Goal: Check status: Check status

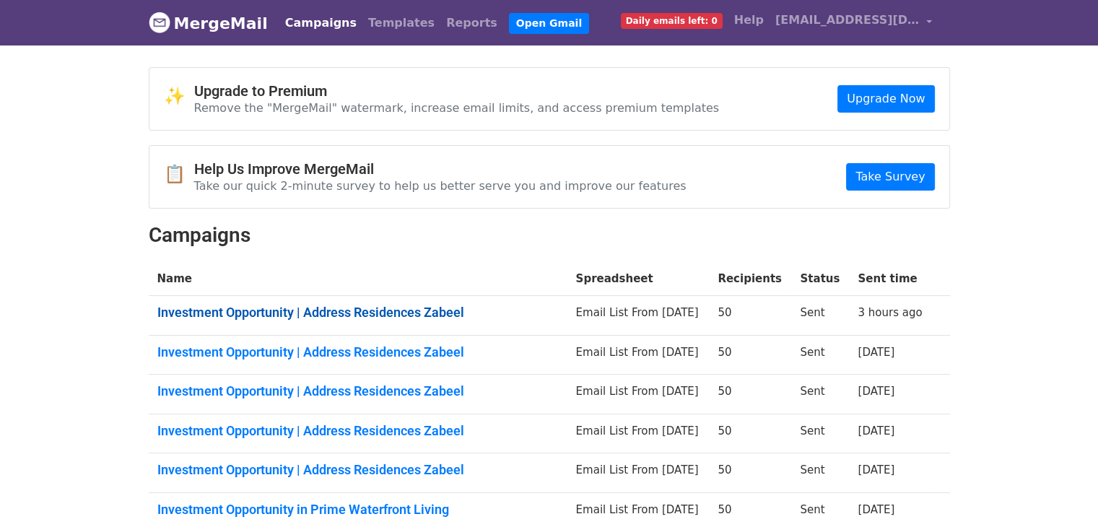
click at [438, 310] on link "Investment Opportunity | Address Residences Zabeel" at bounding box center [357, 313] width 401 height 16
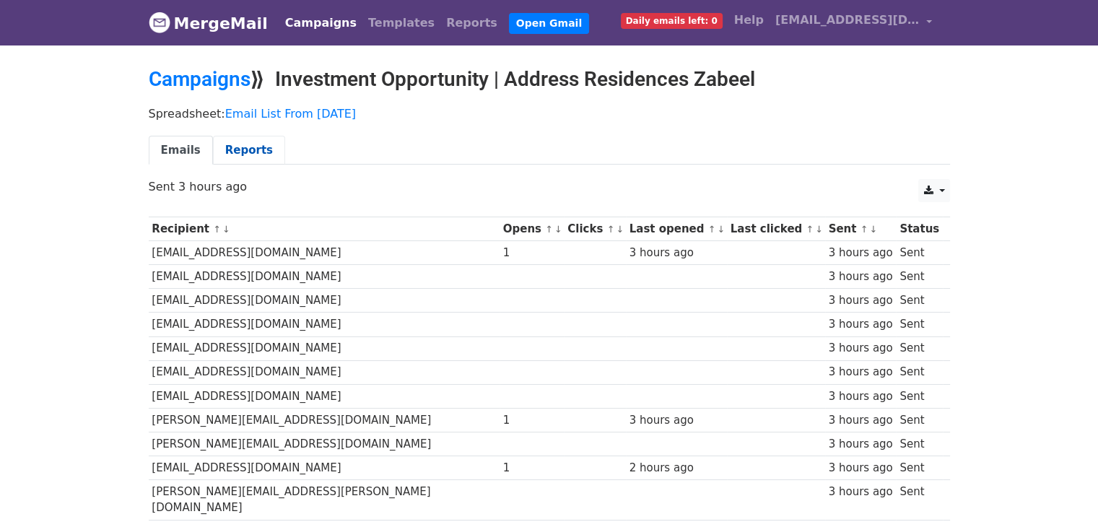
click at [245, 156] on link "Reports" at bounding box center [249, 151] width 72 height 30
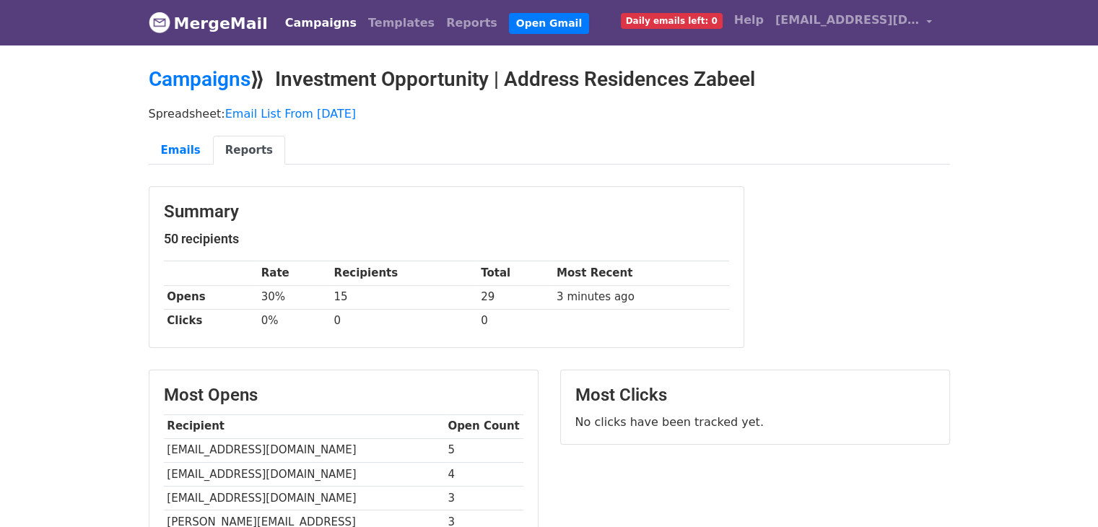
click at [1056, 255] on body "MergeMail Campaigns Templates Reports Open Gmail Daily emails left: 0 Help behr…" at bounding box center [549, 438] width 1098 height 877
click at [215, 32] on link "MergeMail" at bounding box center [208, 23] width 119 height 30
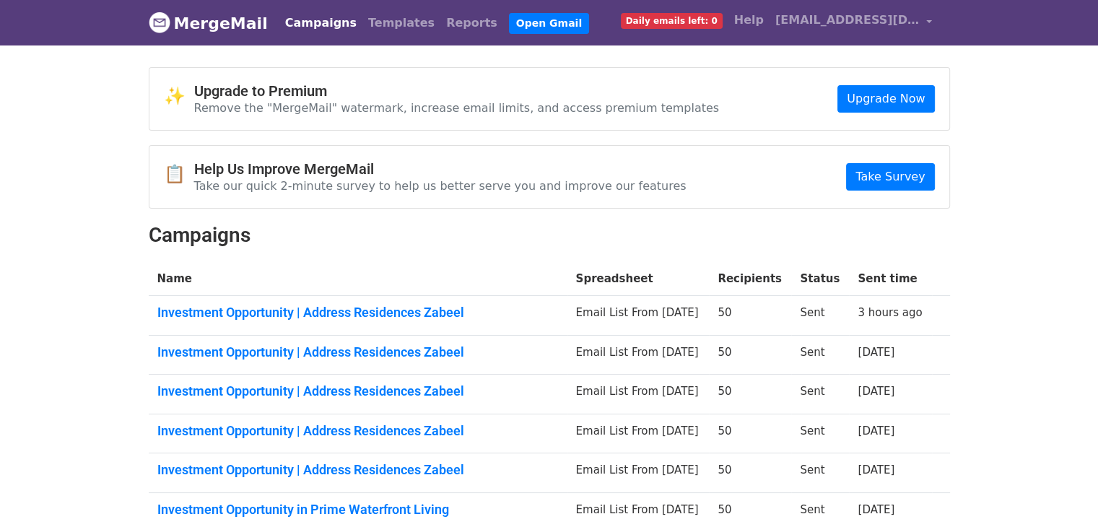
click at [745, 187] on div "📋 Help Us Improve MergeMail Take our quick 2-minute survey to help us better se…" at bounding box center [549, 177] width 800 height 62
click at [848, 14] on span "[EMAIL_ADDRESS][DOMAIN_NAME]" at bounding box center [847, 20] width 144 height 17
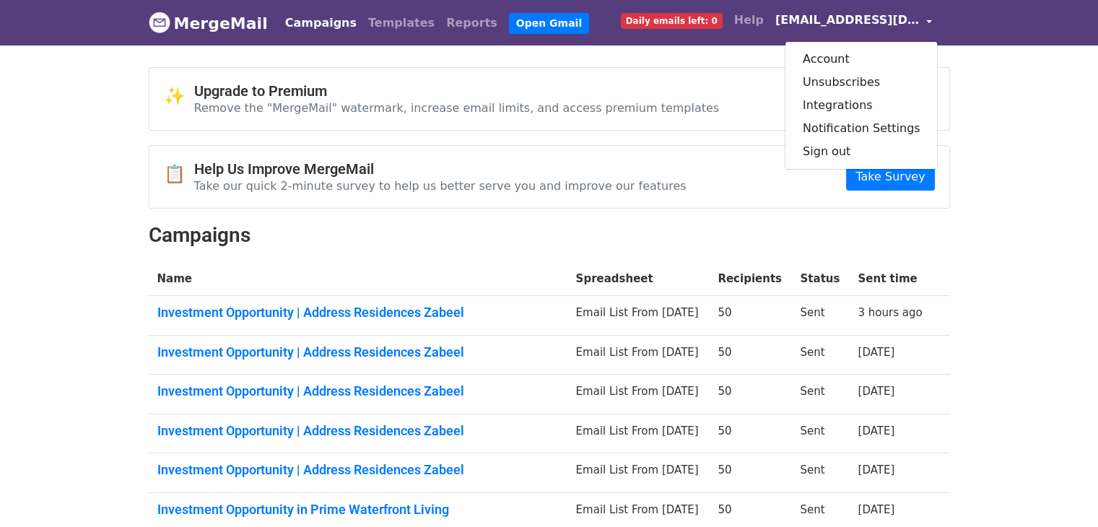
click at [848, 14] on span "[EMAIL_ADDRESS][DOMAIN_NAME]" at bounding box center [847, 20] width 144 height 17
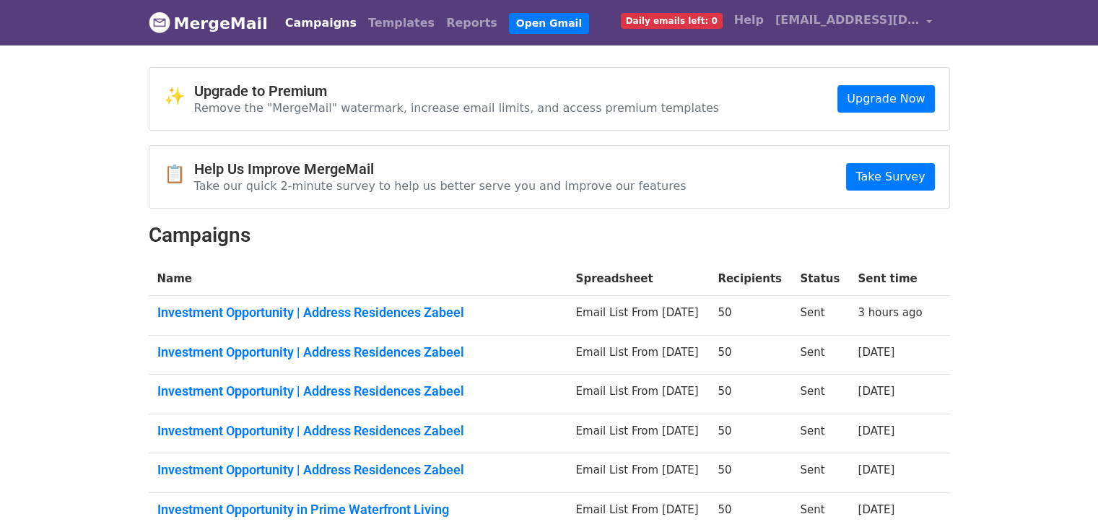
drag, startPoint x: 305, startPoint y: 20, endPoint x: 270, endPoint y: 34, distance: 37.9
click at [303, 20] on link "Campaigns" at bounding box center [320, 23] width 83 height 29
click at [449, 314] on link "Investment Opportunity | Address Residences Zabeel" at bounding box center [357, 313] width 401 height 16
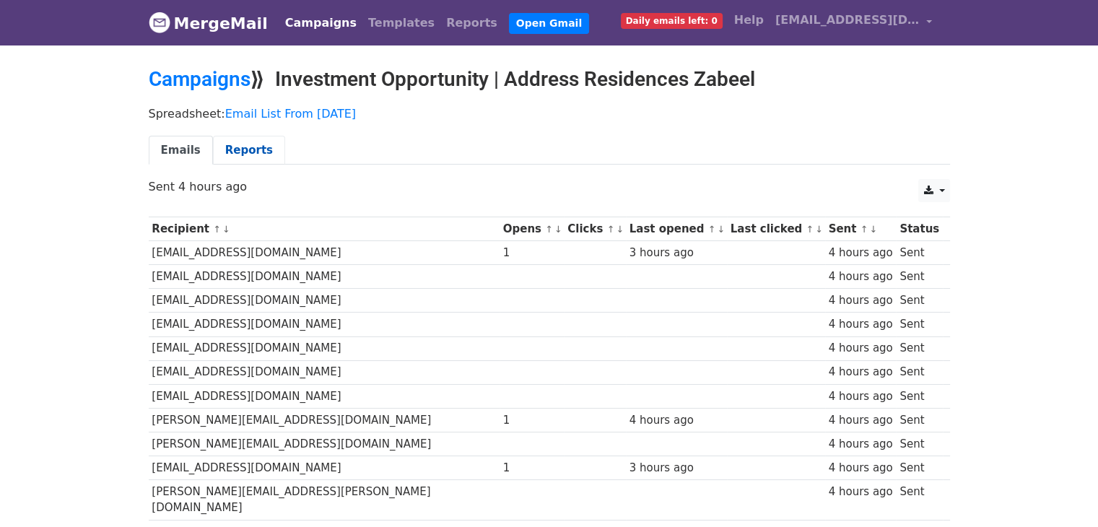
click at [230, 151] on link "Reports" at bounding box center [249, 151] width 72 height 30
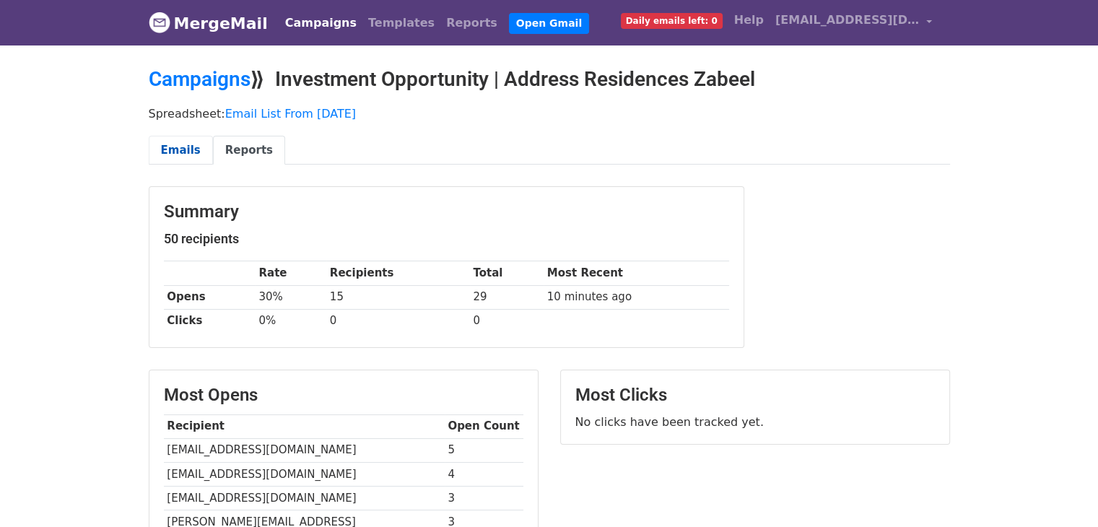
click at [199, 147] on link "Emails" at bounding box center [181, 151] width 64 height 30
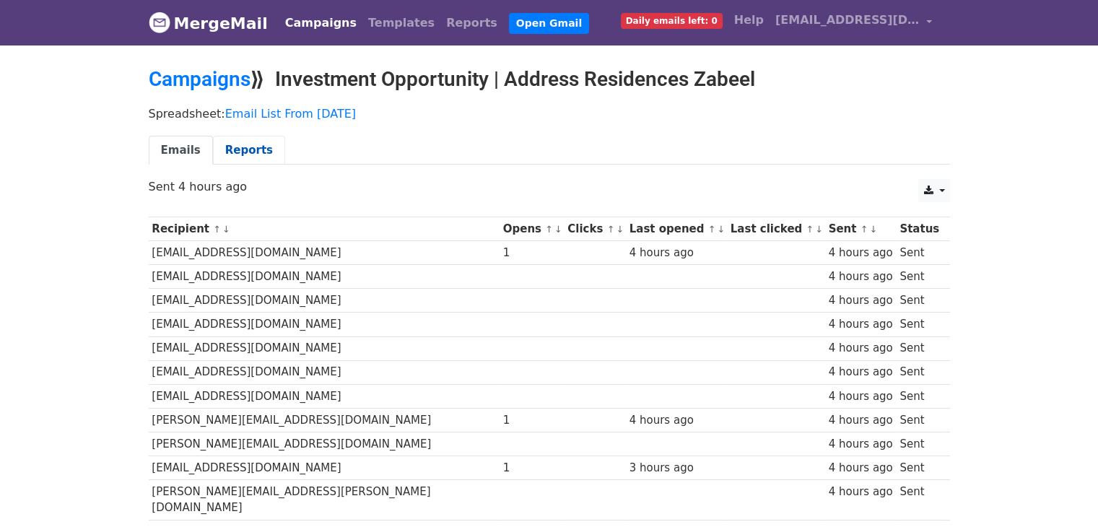
click at [255, 155] on link "Reports" at bounding box center [249, 151] width 72 height 30
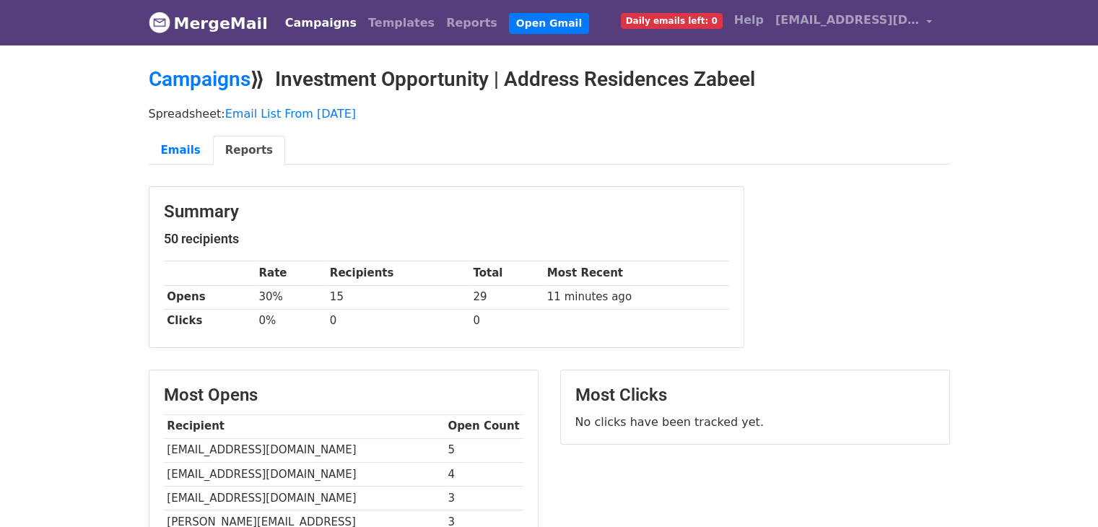
click at [183, 20] on link "MergeMail" at bounding box center [208, 23] width 119 height 30
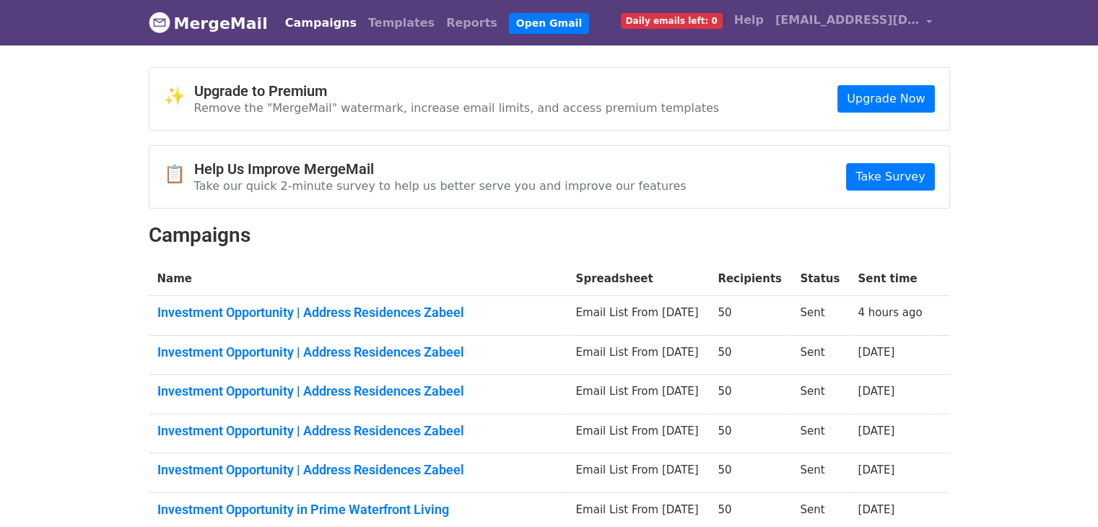
click at [76, 276] on body "MergeMail Campaigns Templates Reports Open Gmail Daily emails left: 0 Help [EMA…" at bounding box center [549, 379] width 1098 height 758
click at [1036, 169] on body "MergeMail Campaigns Templates Reports Open Gmail Daily emails left: 0 Help behr…" at bounding box center [549, 379] width 1098 height 758
click at [1031, 169] on body "MergeMail Campaigns Templates Reports Open Gmail Daily emails left: 0 Help behr…" at bounding box center [549, 379] width 1098 height 758
click at [246, 21] on link "MergeMail" at bounding box center [208, 23] width 119 height 30
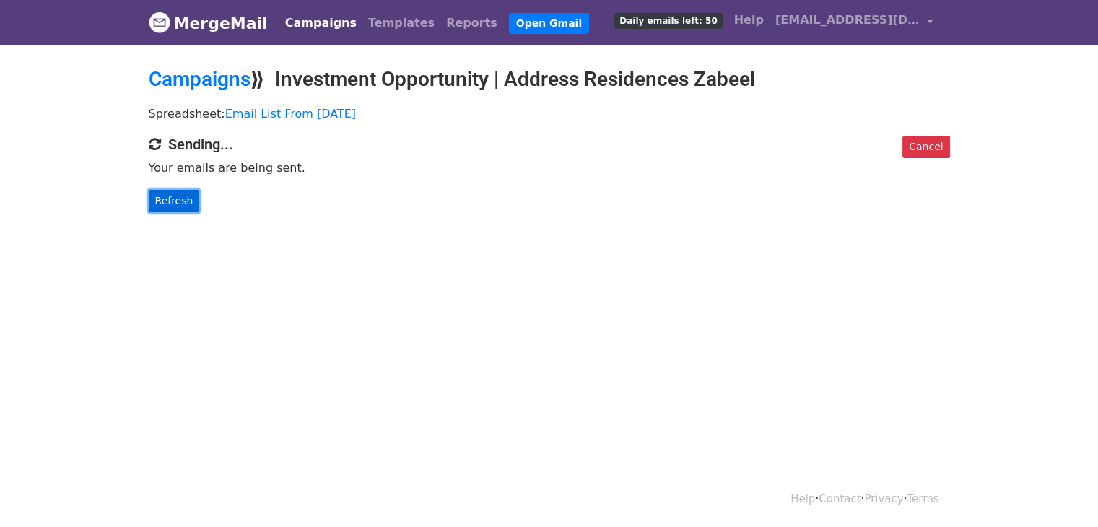
click at [165, 196] on link "Refresh" at bounding box center [174, 201] width 51 height 22
click at [178, 193] on link "Refresh" at bounding box center [174, 201] width 51 height 22
click at [180, 196] on link "Refresh" at bounding box center [174, 201] width 51 height 22
click at [182, 197] on link "Refresh" at bounding box center [174, 201] width 51 height 22
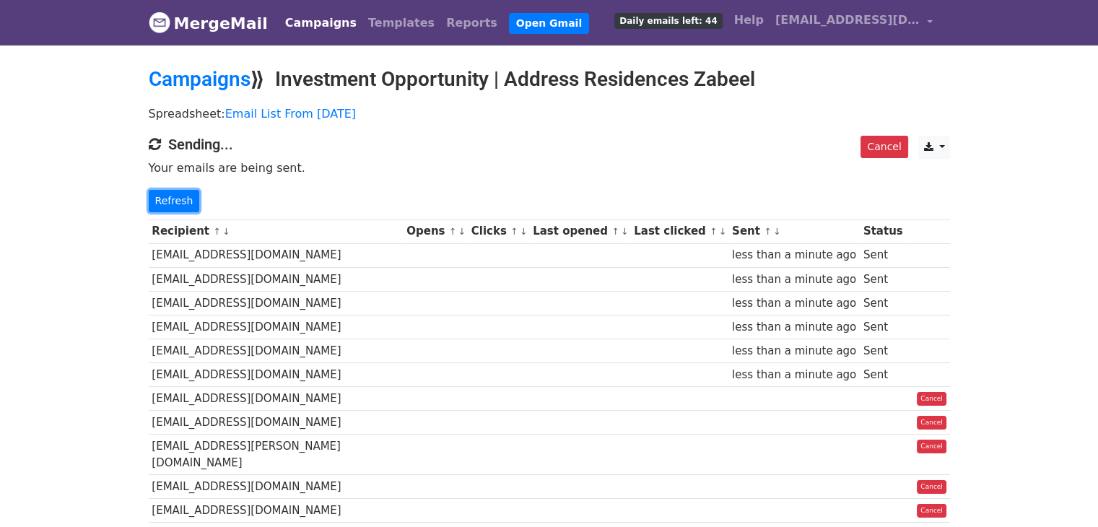
click at [182, 197] on link "Refresh" at bounding box center [174, 201] width 51 height 22
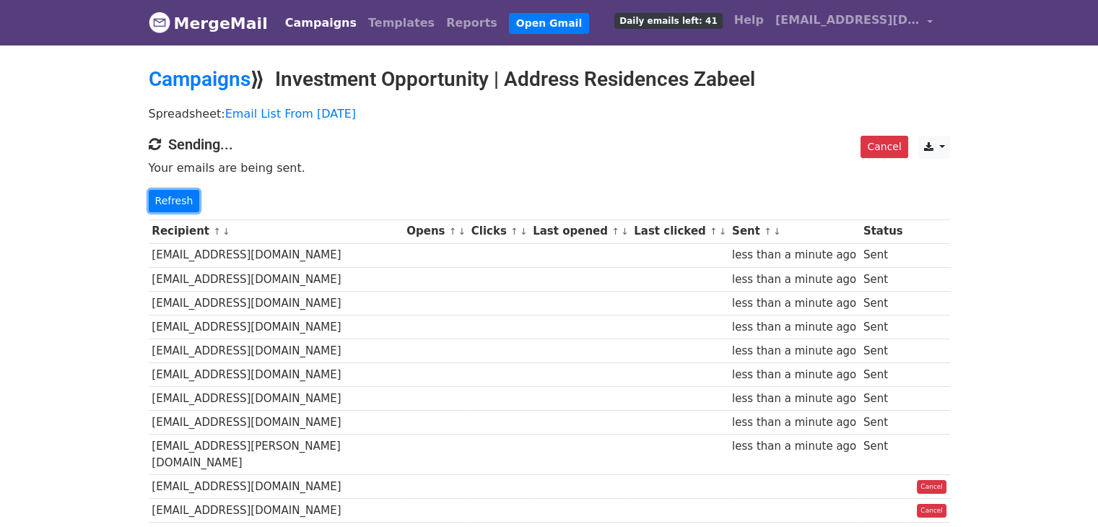
click at [182, 197] on link "Refresh" at bounding box center [174, 201] width 51 height 22
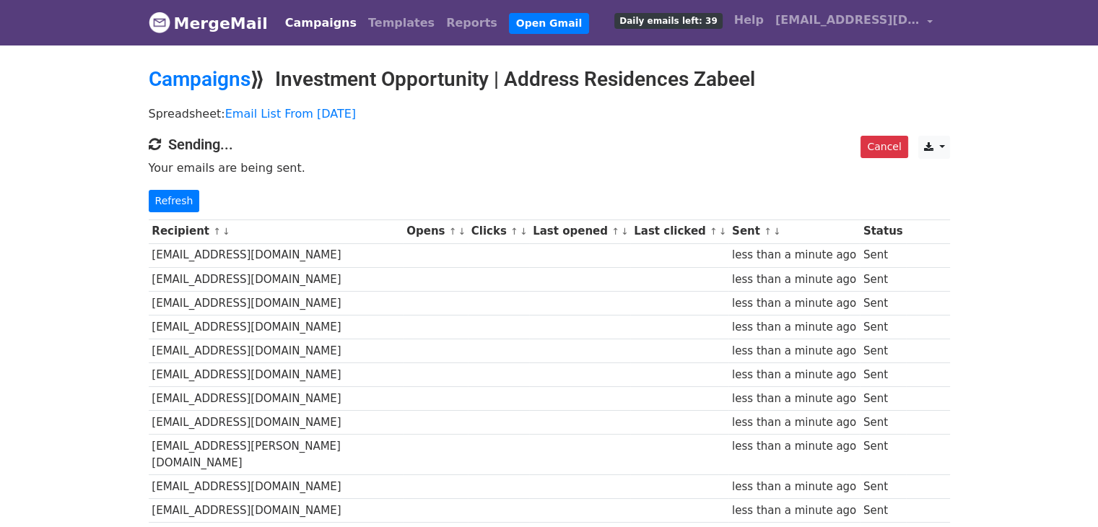
click at [182, 197] on link "Refresh" at bounding box center [174, 201] width 51 height 22
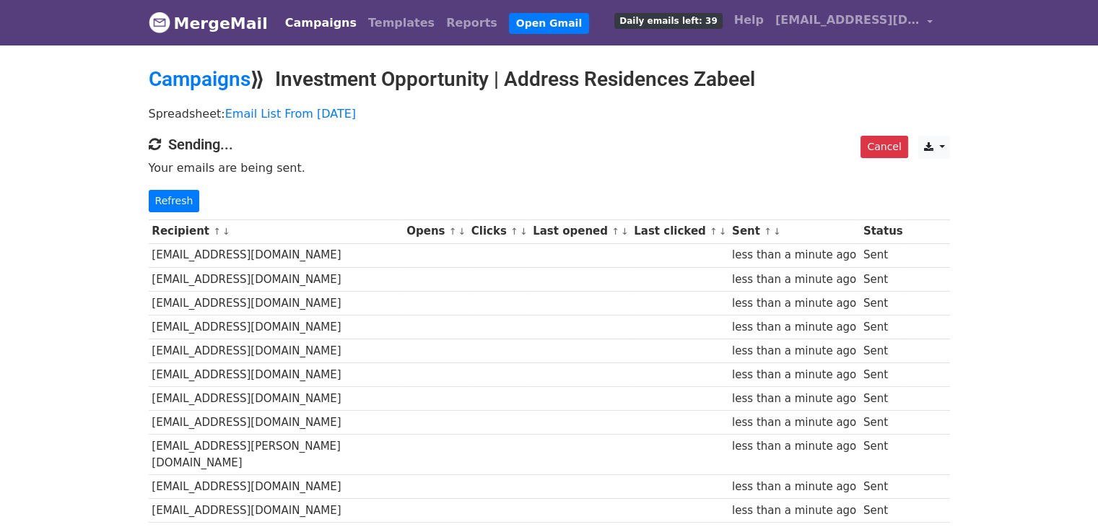
click at [182, 197] on link "Refresh" at bounding box center [174, 201] width 51 height 22
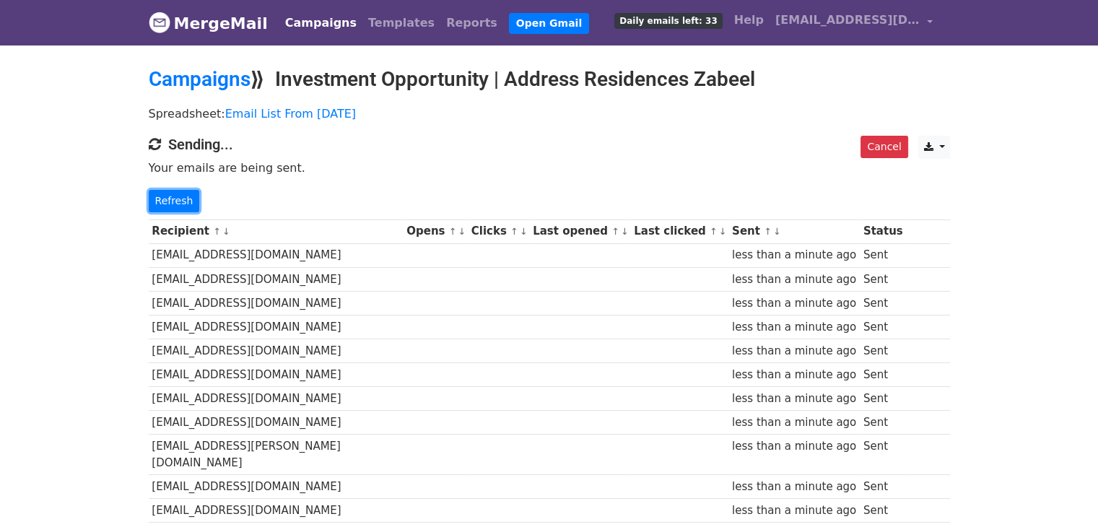
click at [182, 197] on link "Refresh" at bounding box center [174, 201] width 51 height 22
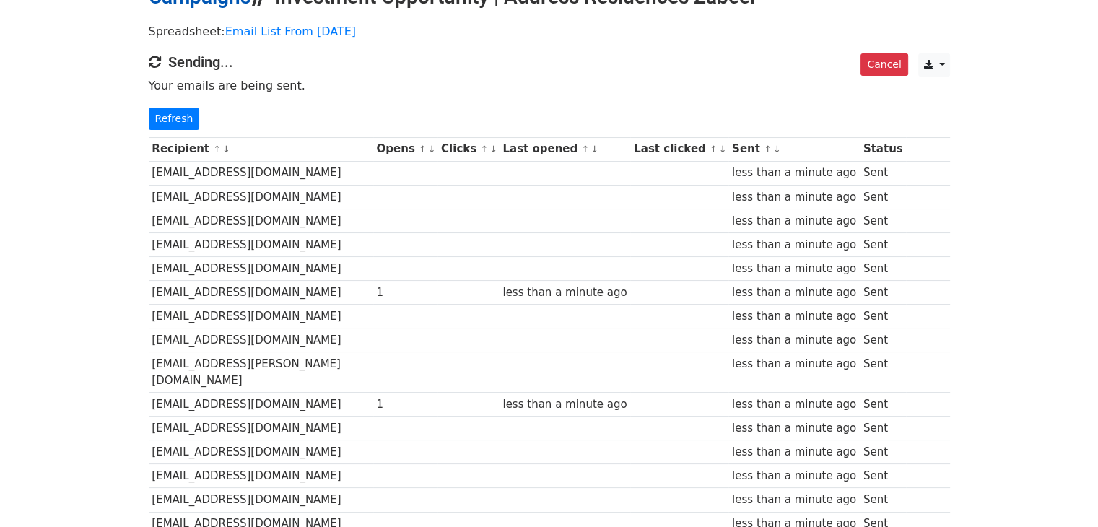
scroll to position [72, 0]
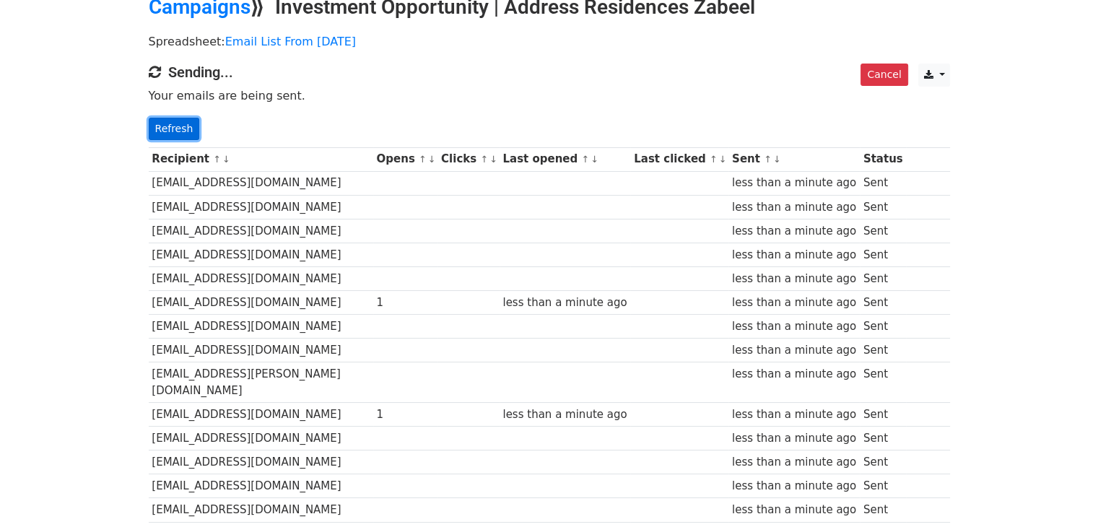
click at [167, 119] on link "Refresh" at bounding box center [174, 129] width 51 height 22
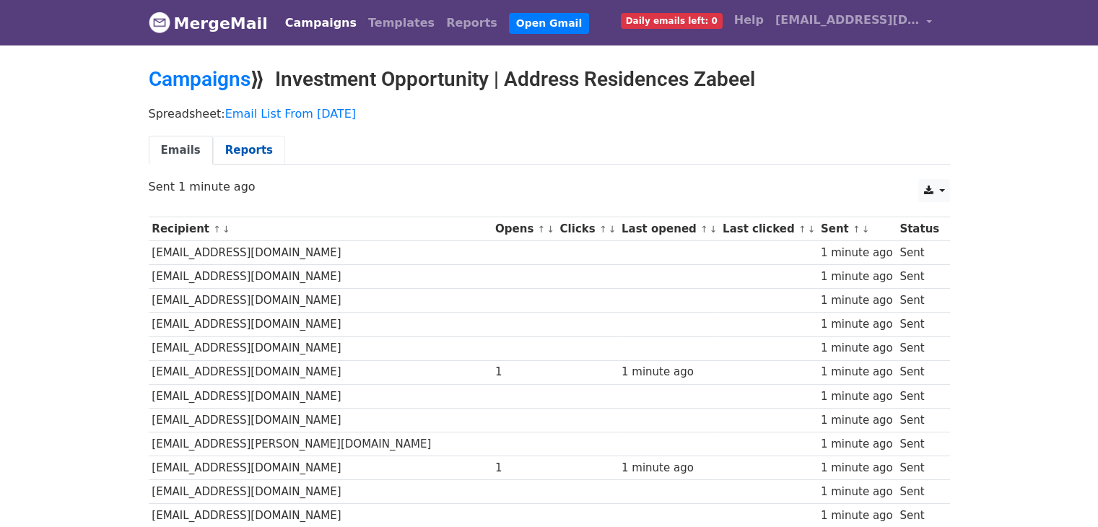
click at [237, 151] on link "Reports" at bounding box center [249, 151] width 72 height 30
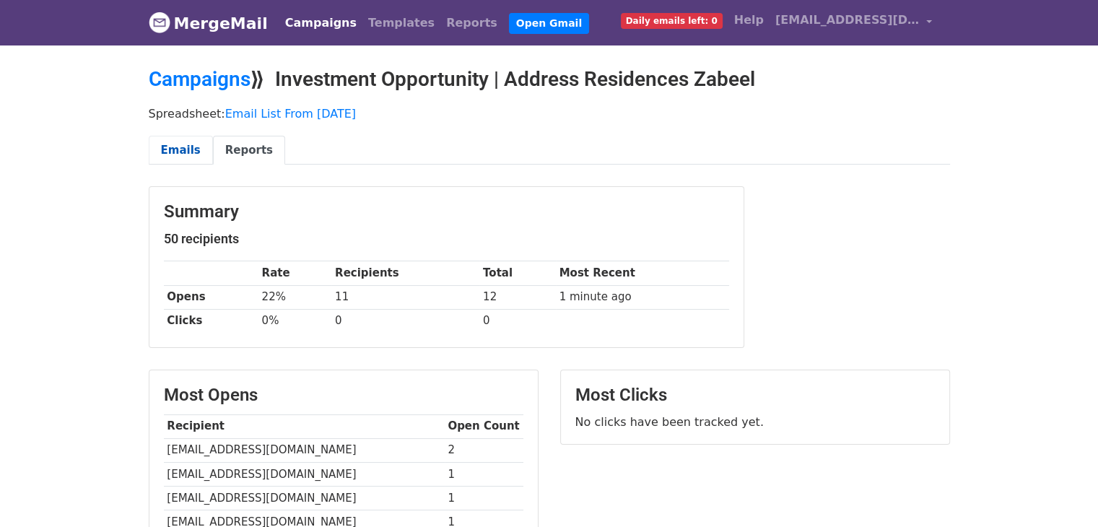
click at [188, 142] on link "Emails" at bounding box center [181, 151] width 64 height 30
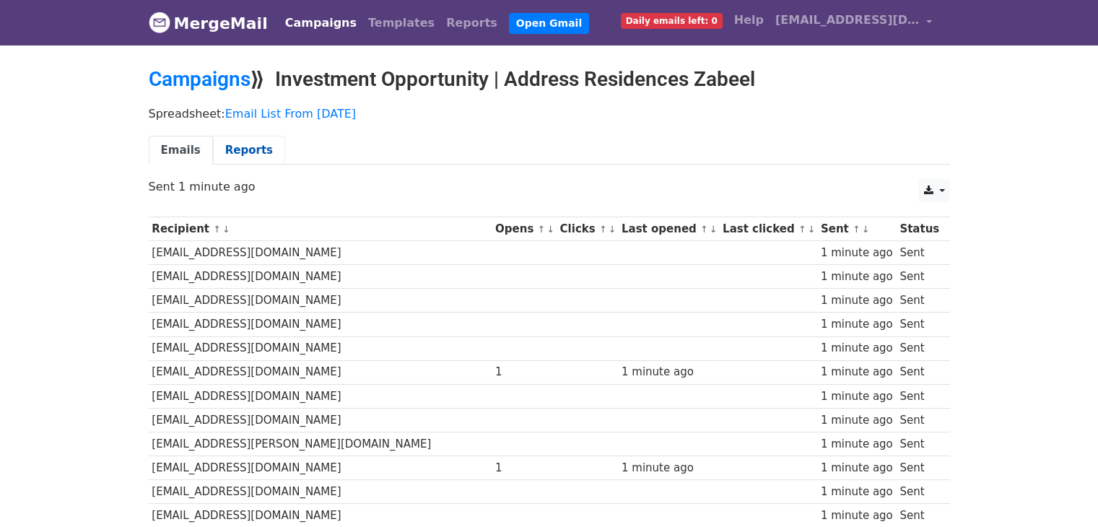
click at [225, 151] on link "Reports" at bounding box center [249, 151] width 72 height 30
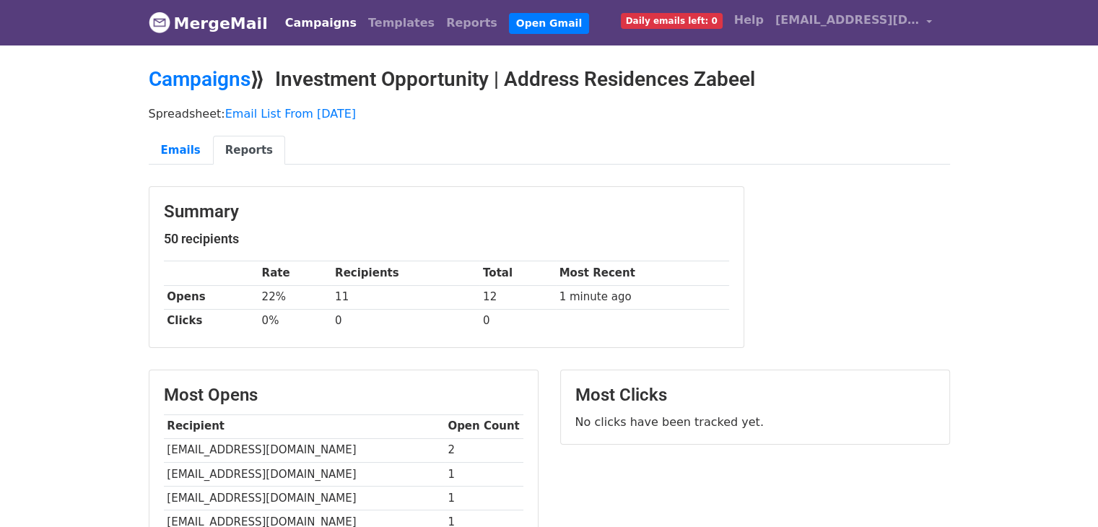
click at [242, 154] on link "Reports" at bounding box center [249, 151] width 72 height 30
click at [216, 81] on link "Campaigns" at bounding box center [200, 79] width 102 height 24
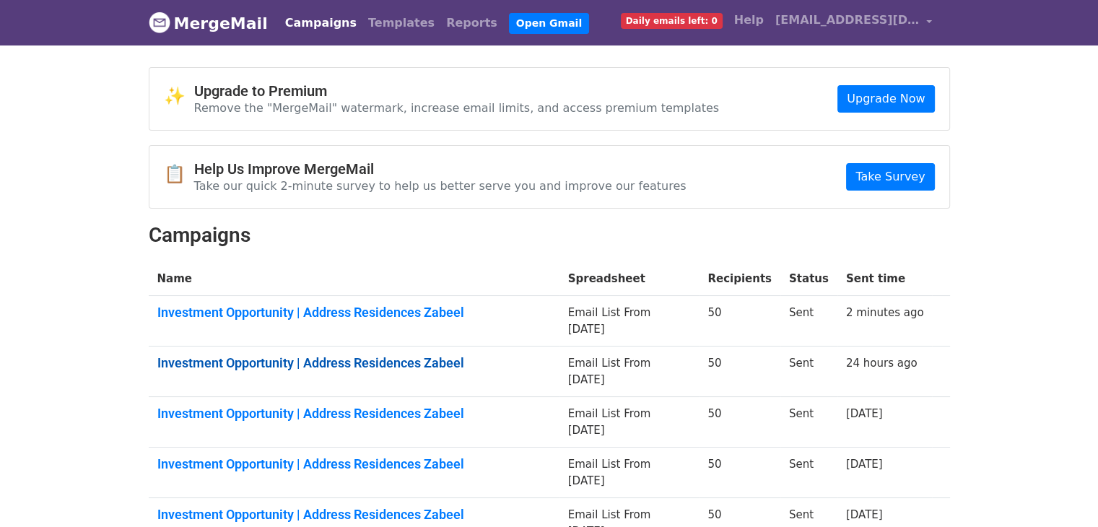
click at [387, 346] on td "Investment Opportunity | Address Residences Zabeel" at bounding box center [354, 371] width 411 height 51
click at [387, 355] on link "Investment Opportunity | Address Residences Zabeel" at bounding box center [353, 363] width 393 height 16
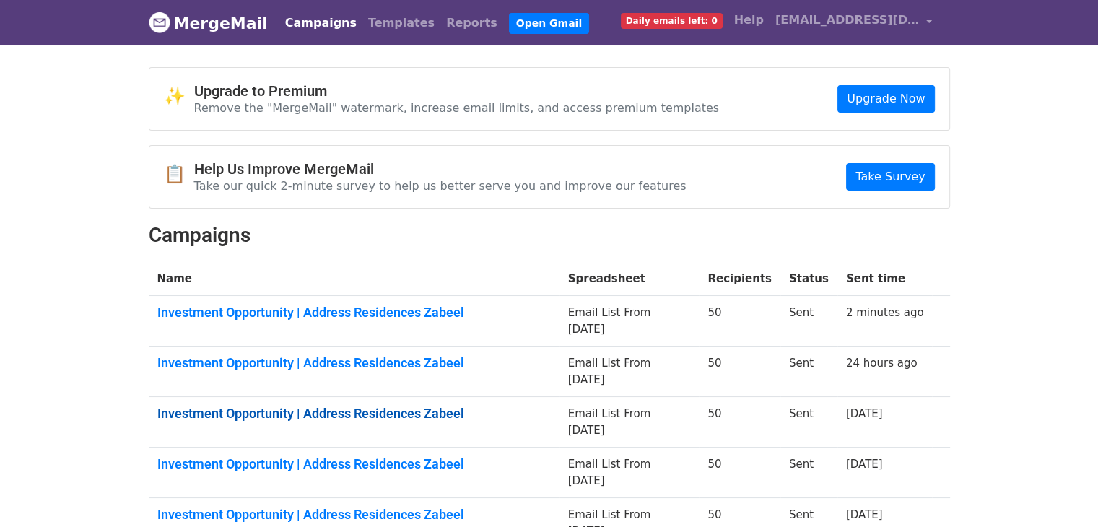
click at [306, 406] on link "Investment Opportunity | Address Residences Zabeel" at bounding box center [353, 414] width 393 height 16
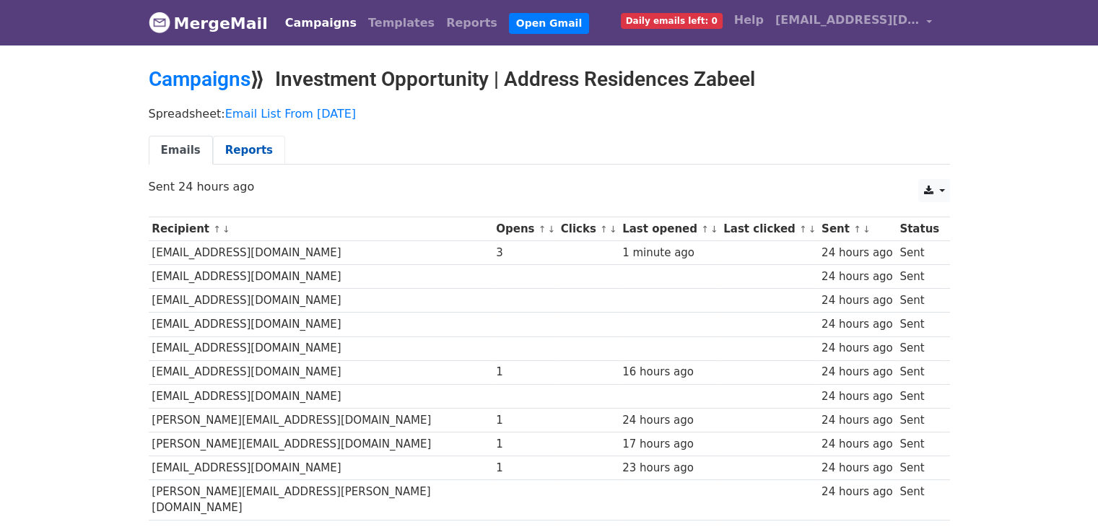
click at [250, 149] on link "Reports" at bounding box center [249, 151] width 72 height 30
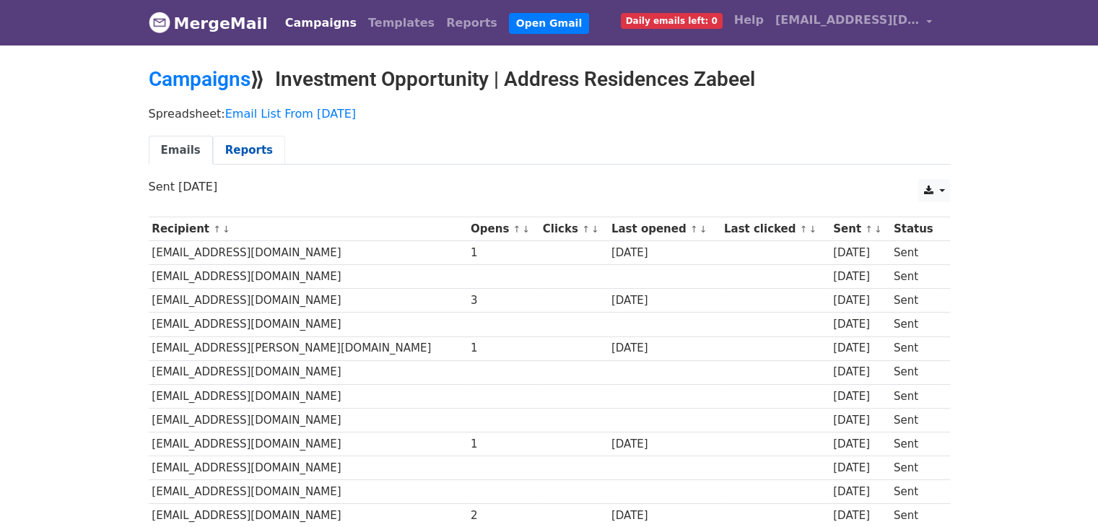
click at [232, 145] on link "Reports" at bounding box center [249, 151] width 72 height 30
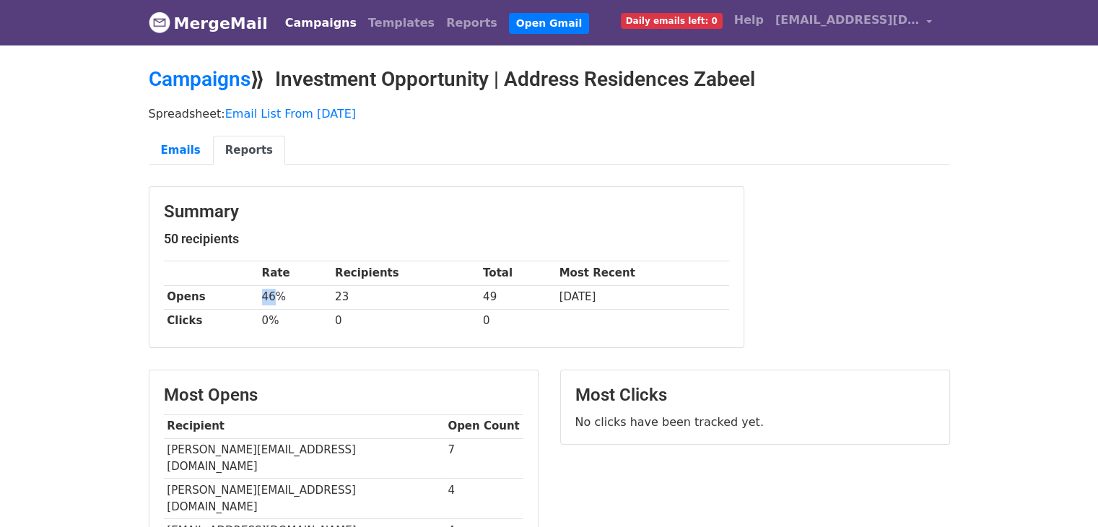
drag, startPoint x: 274, startPoint y: 297, endPoint x: 254, endPoint y: 292, distance: 20.8
click at [254, 292] on tr "Opens 46% 23 49 [DATE]" at bounding box center [446, 297] width 565 height 24
click at [189, 153] on link "Emails" at bounding box center [181, 151] width 64 height 30
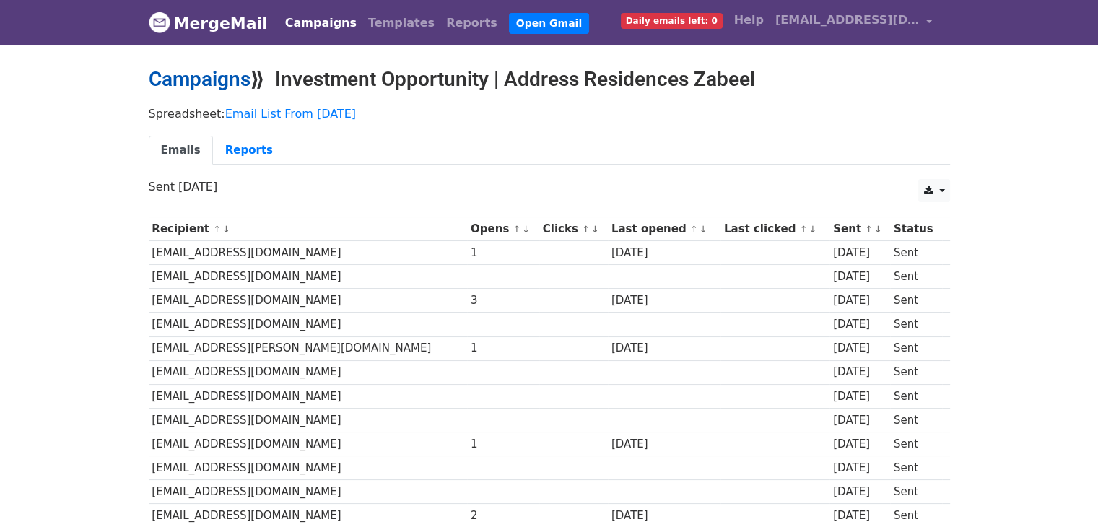
click at [222, 85] on link "Campaigns" at bounding box center [200, 79] width 102 height 24
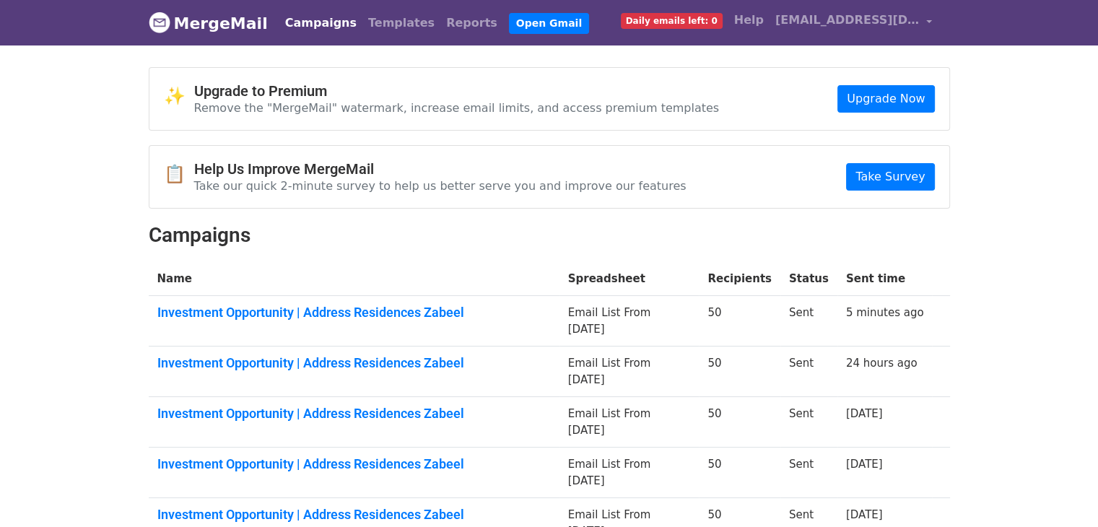
click at [404, 318] on td "Investment Opportunity | Address Residences Zabeel" at bounding box center [354, 321] width 411 height 51
click at [398, 307] on link "Investment Opportunity | Address Residences Zabeel" at bounding box center [353, 313] width 393 height 16
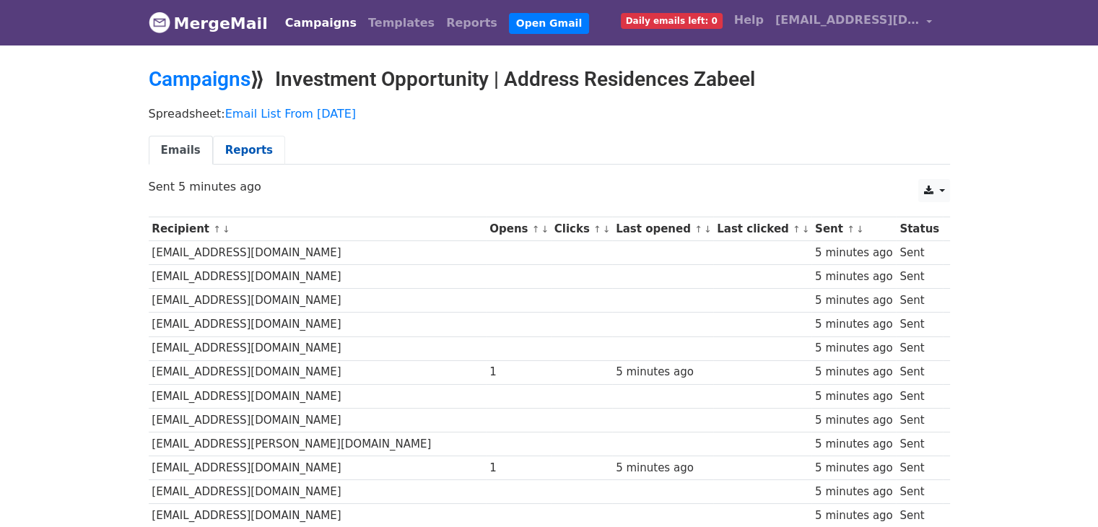
click at [258, 149] on link "Reports" at bounding box center [249, 151] width 72 height 30
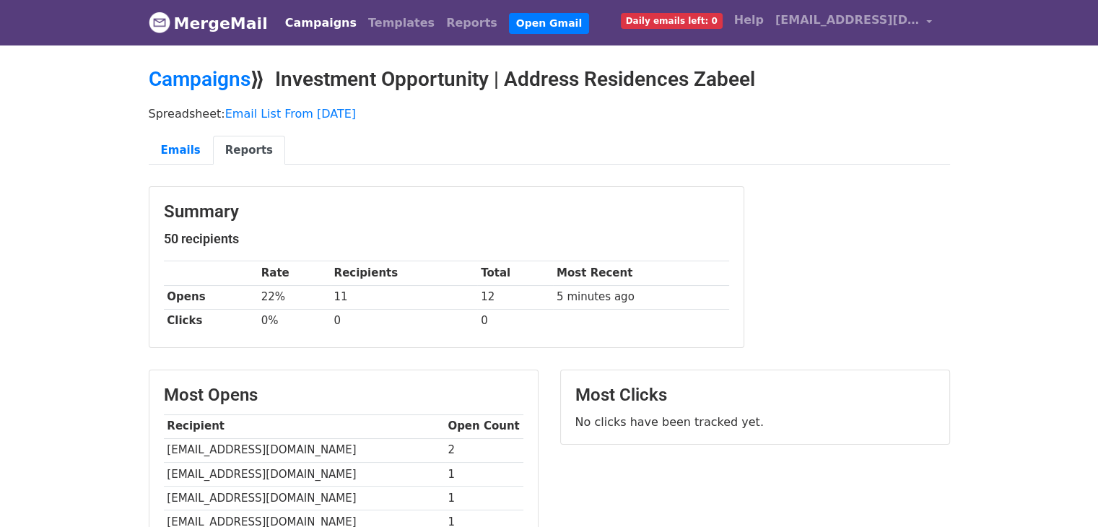
click at [188, 29] on link "MergeMail" at bounding box center [208, 23] width 119 height 30
